Goal: Task Accomplishment & Management: Manage account settings

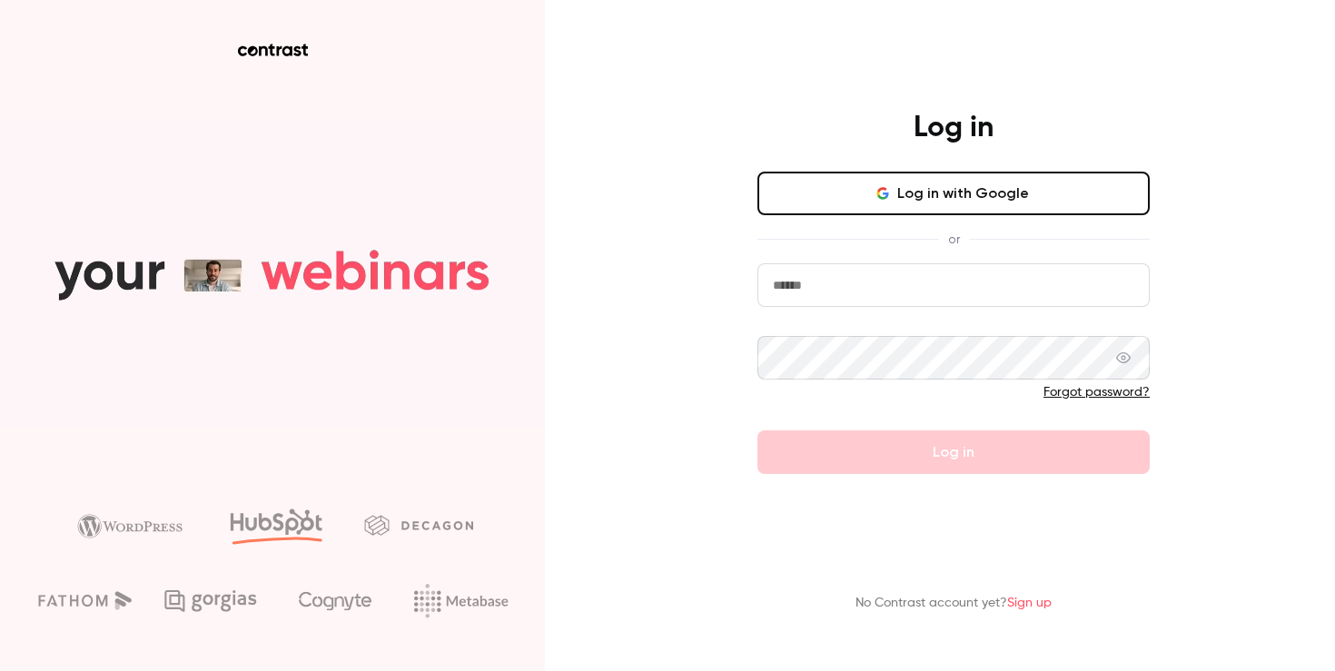
type input "**********"
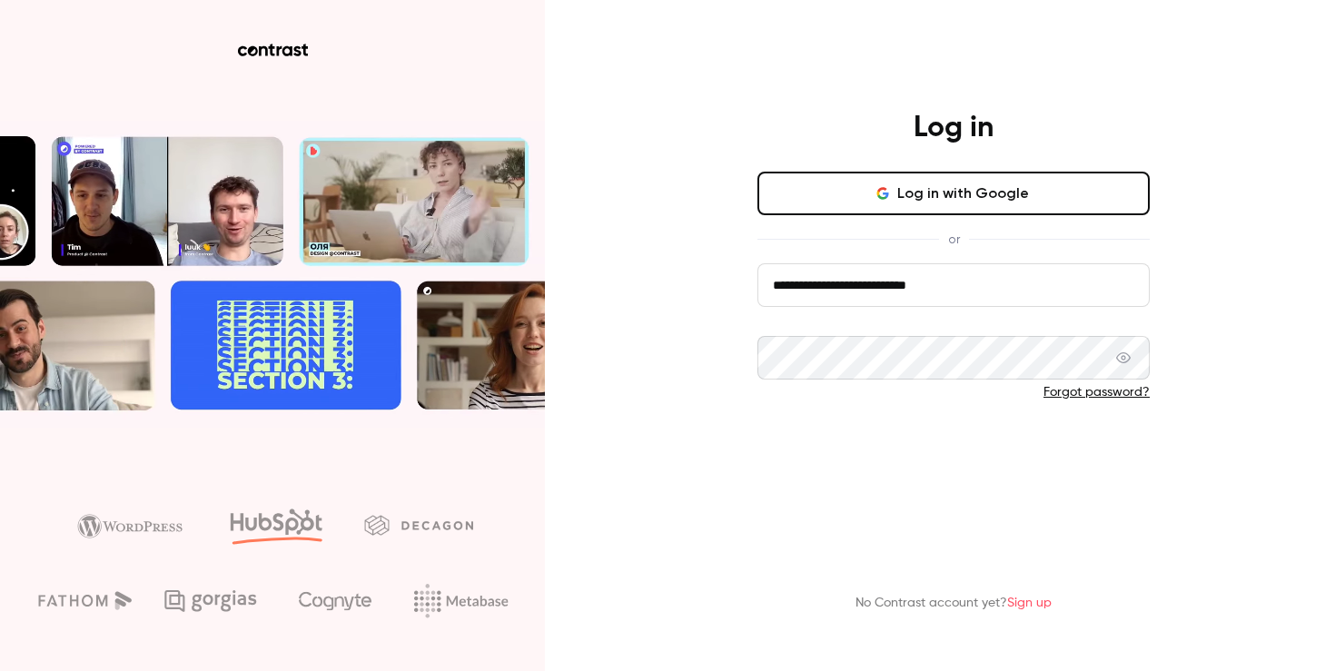
click at [818, 464] on button "Log in" at bounding box center [954, 453] width 392 height 44
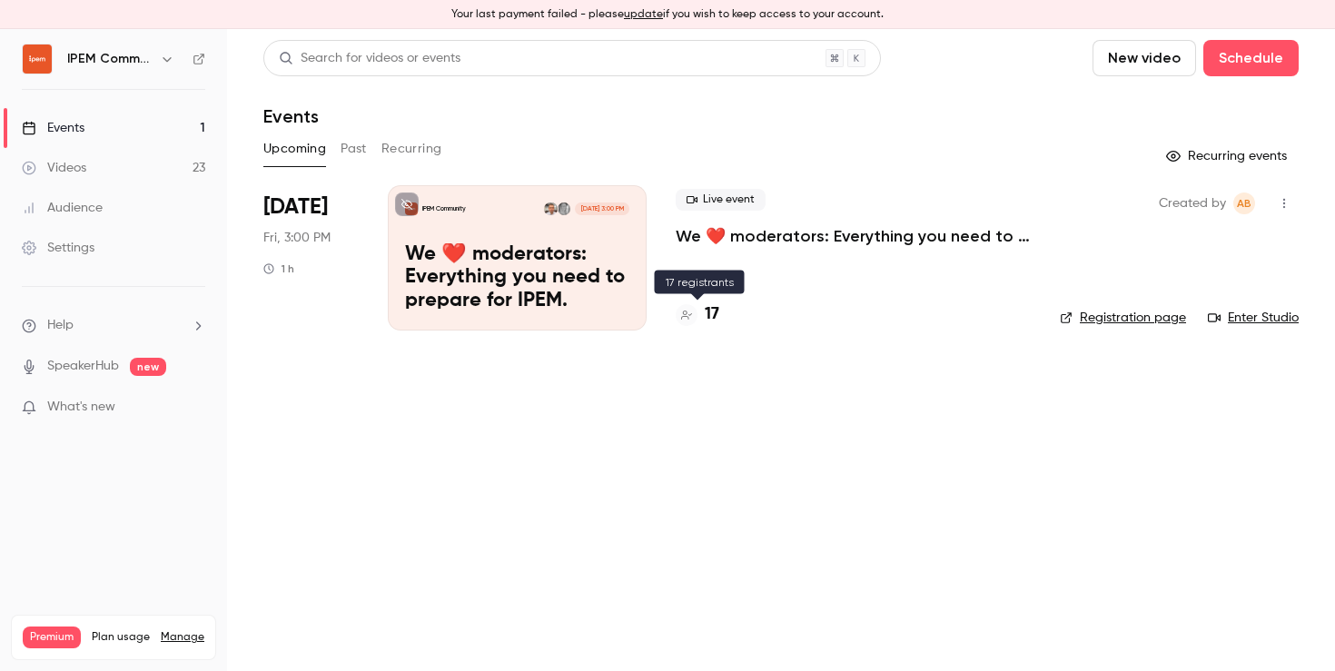
click at [704, 307] on div "17" at bounding box center [698, 314] width 44 height 25
